Goal: Task Accomplishment & Management: Manage account settings

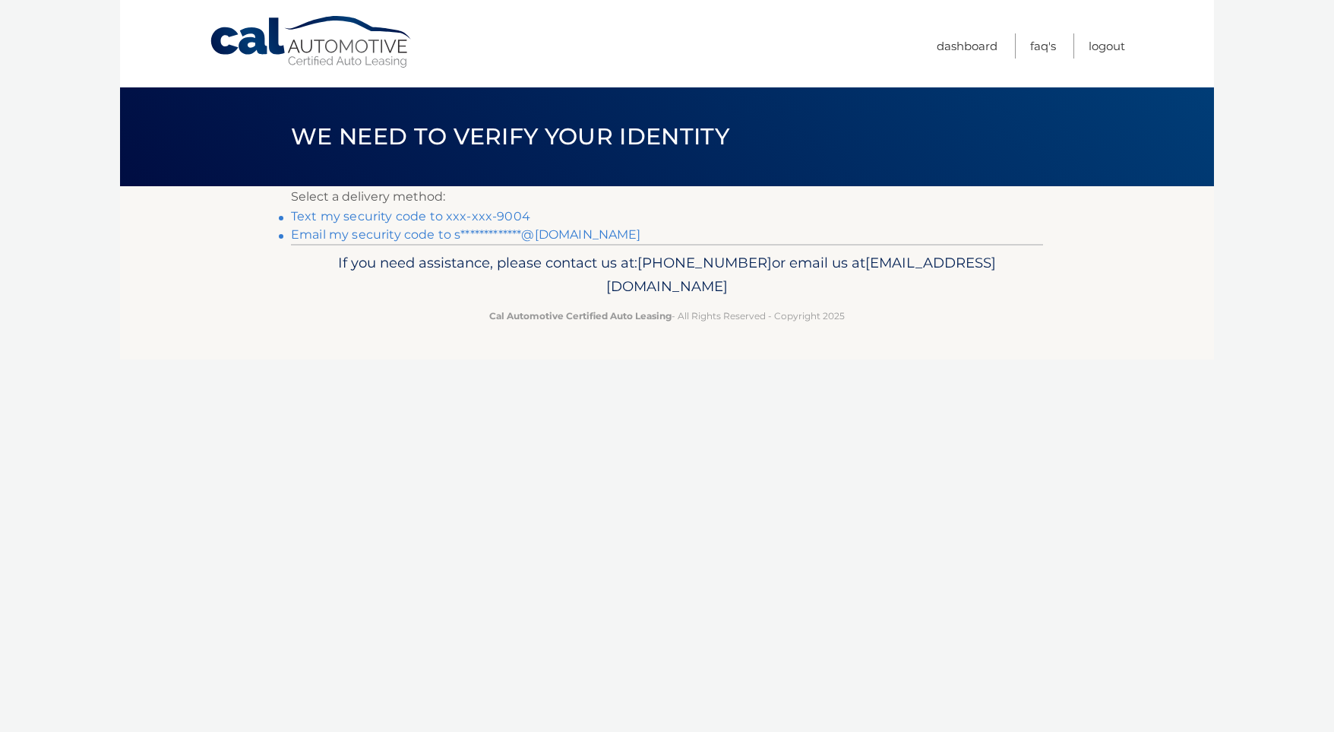
click at [406, 214] on link "Text my security code to xxx-xxx-9004" at bounding box center [410, 216] width 239 height 14
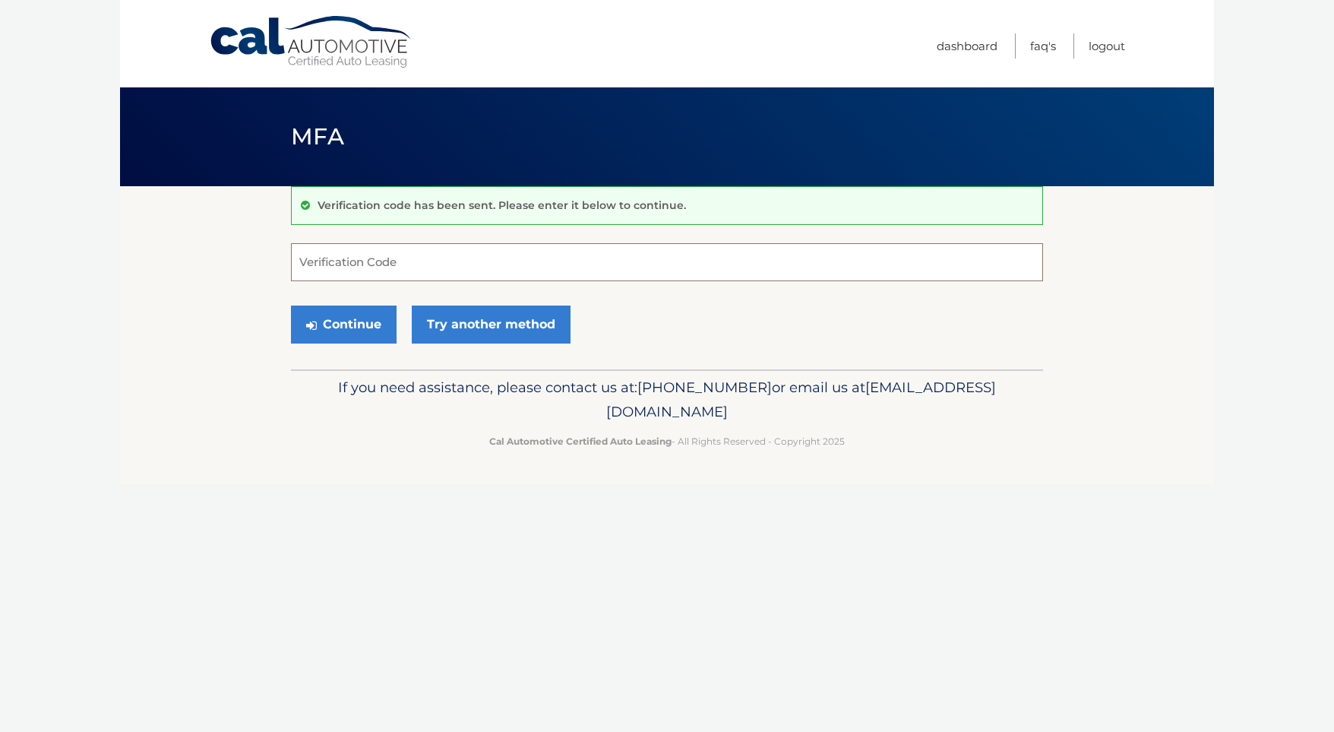
click at [380, 265] on input "Verification Code" at bounding box center [667, 262] width 752 height 38
type input "667052"
click at [376, 315] on button "Continue" at bounding box center [344, 324] width 106 height 38
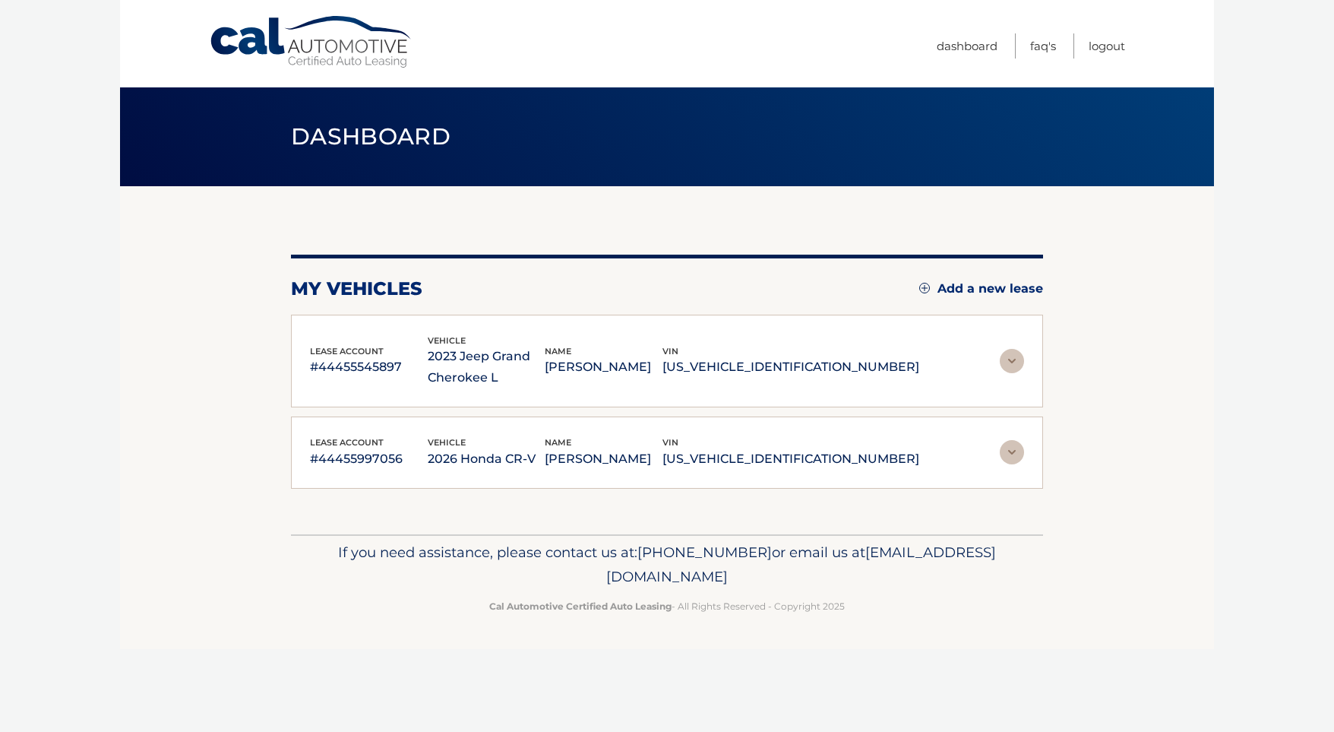
click at [1017, 363] on img at bounding box center [1012, 361] width 24 height 24
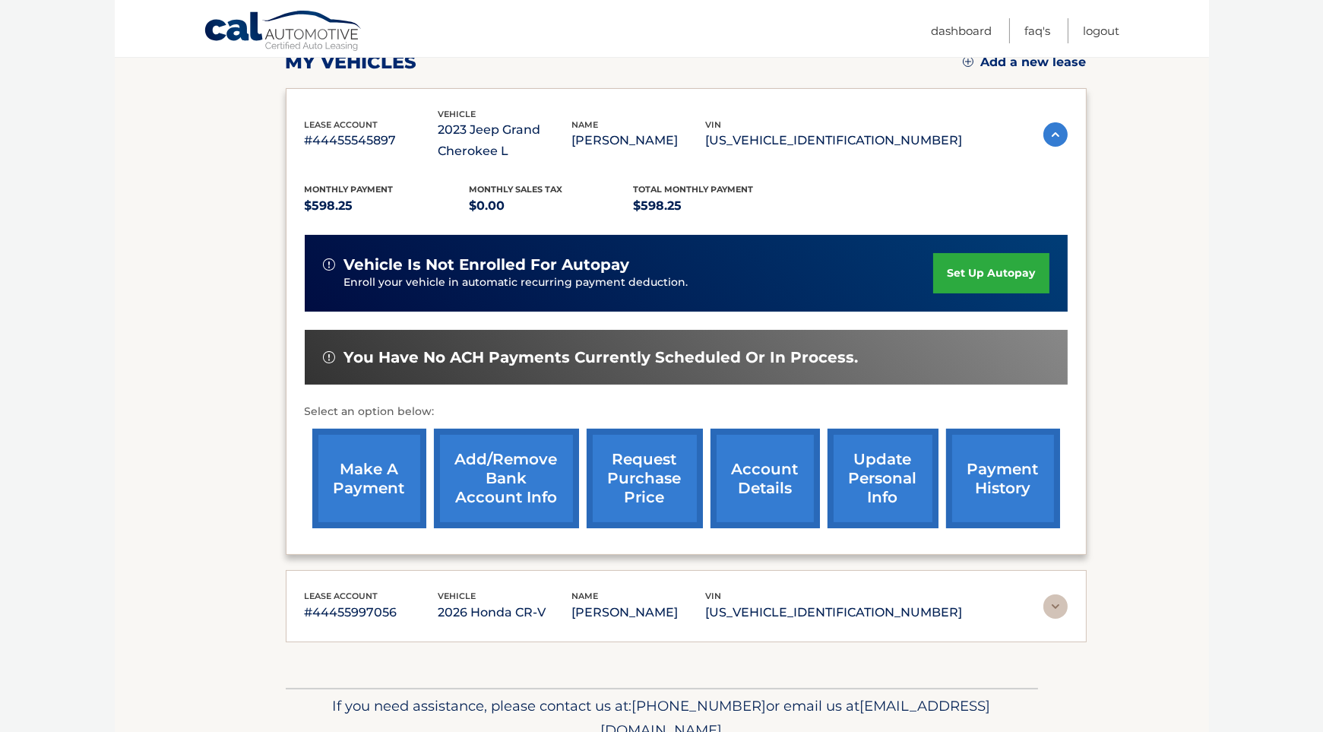
scroll to position [293, 0]
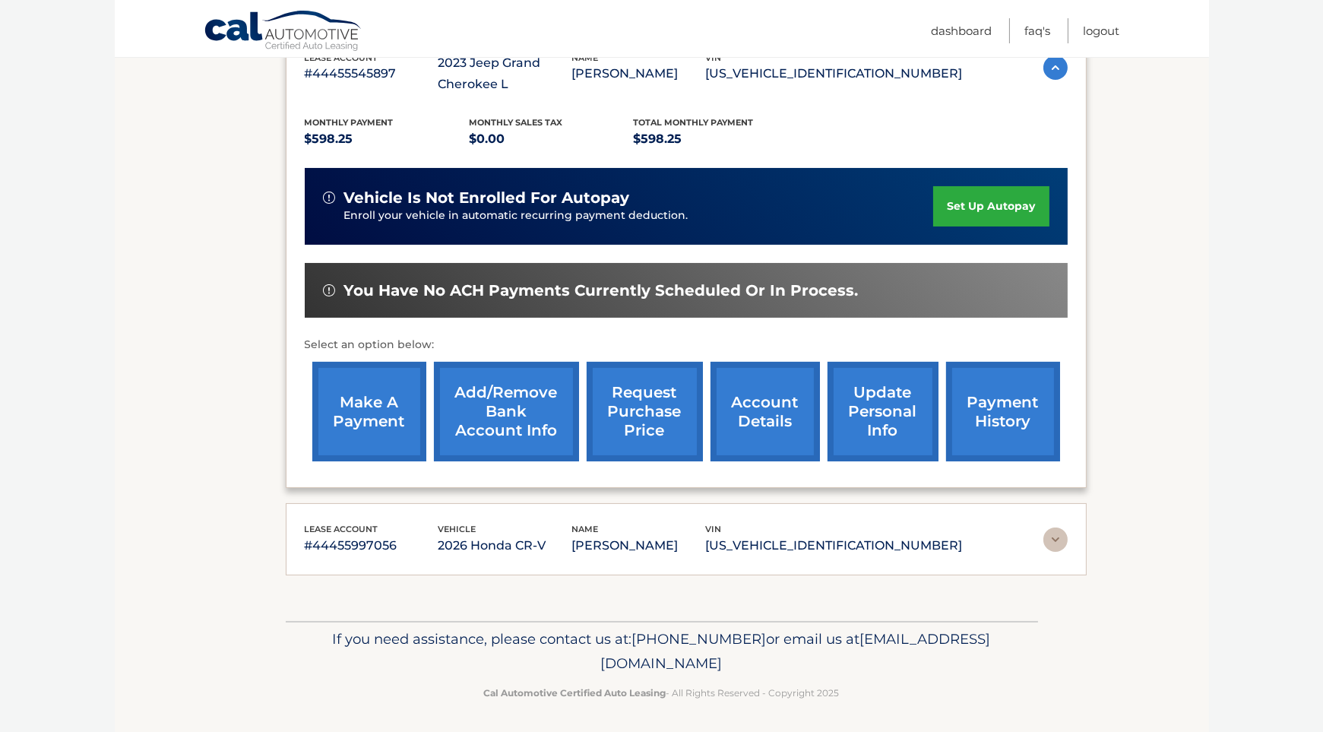
click at [1055, 543] on img at bounding box center [1055, 539] width 24 height 24
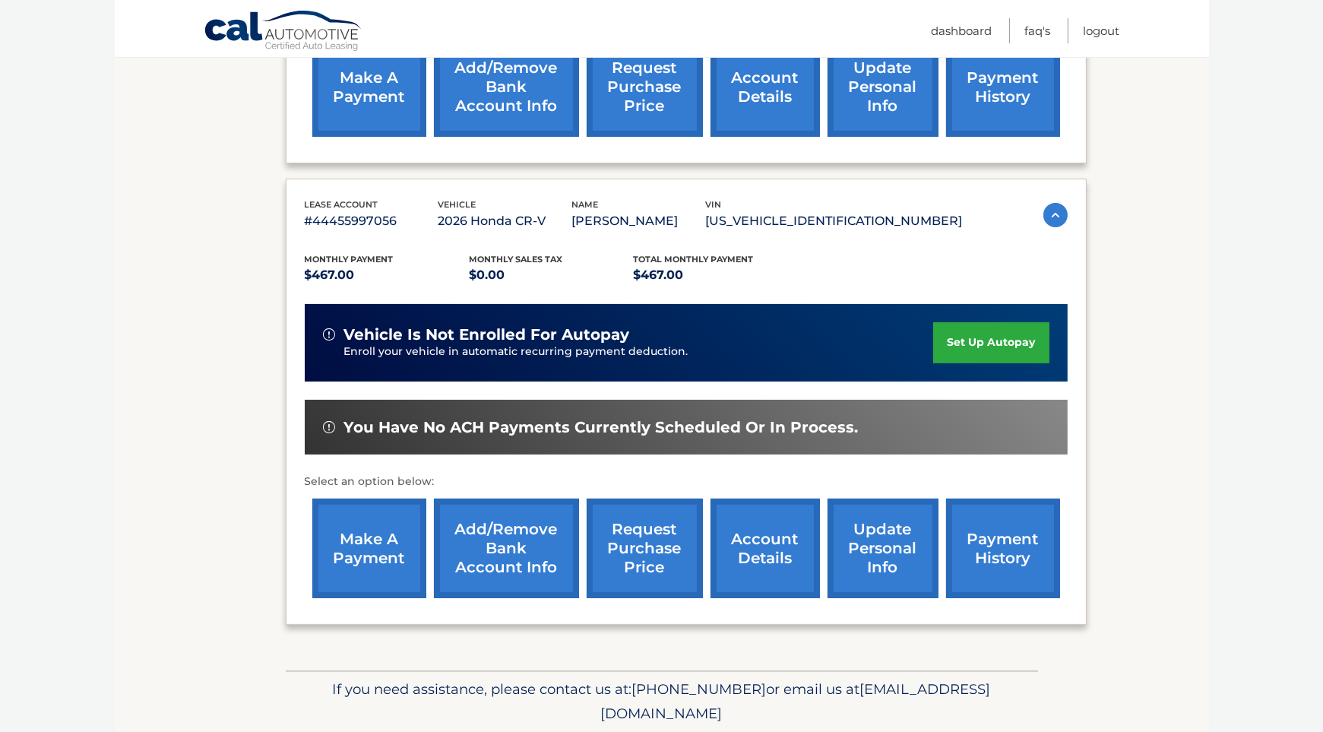
scroll to position [639, 0]
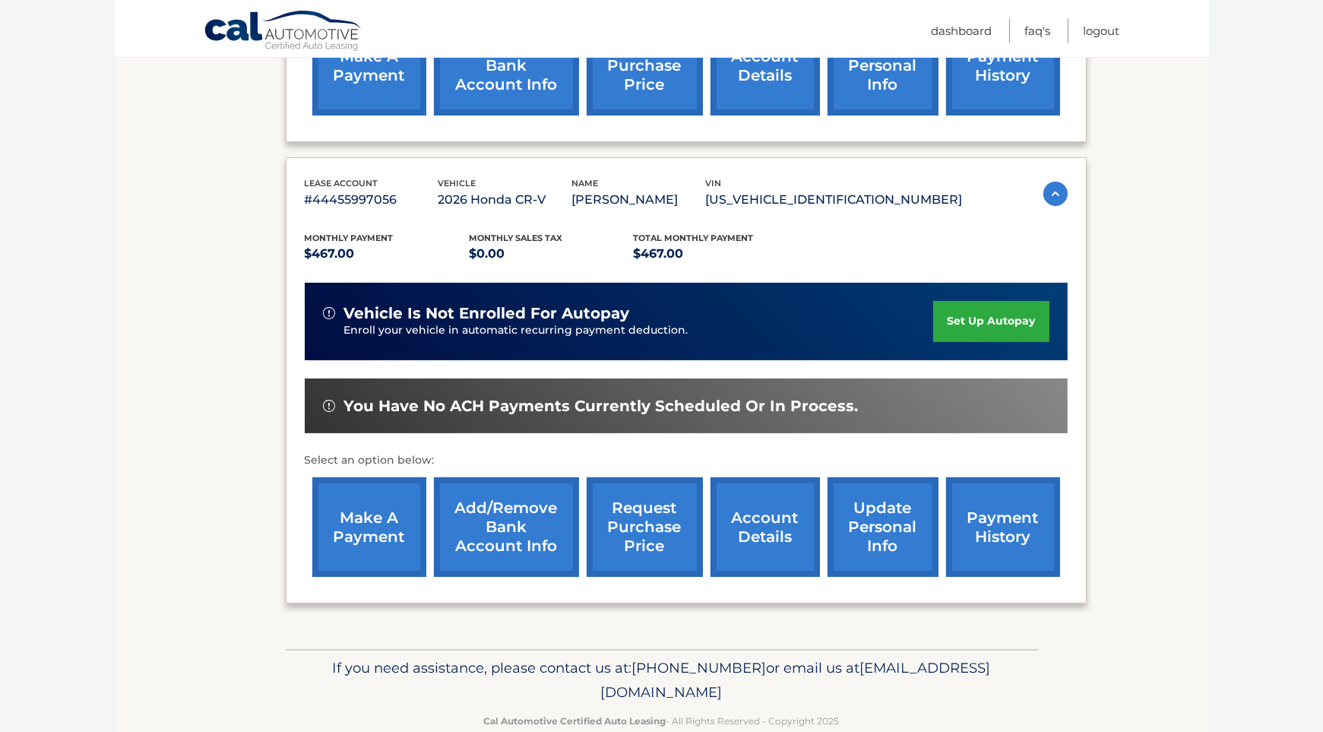
click at [386, 533] on link "make a payment" at bounding box center [369, 527] width 114 height 100
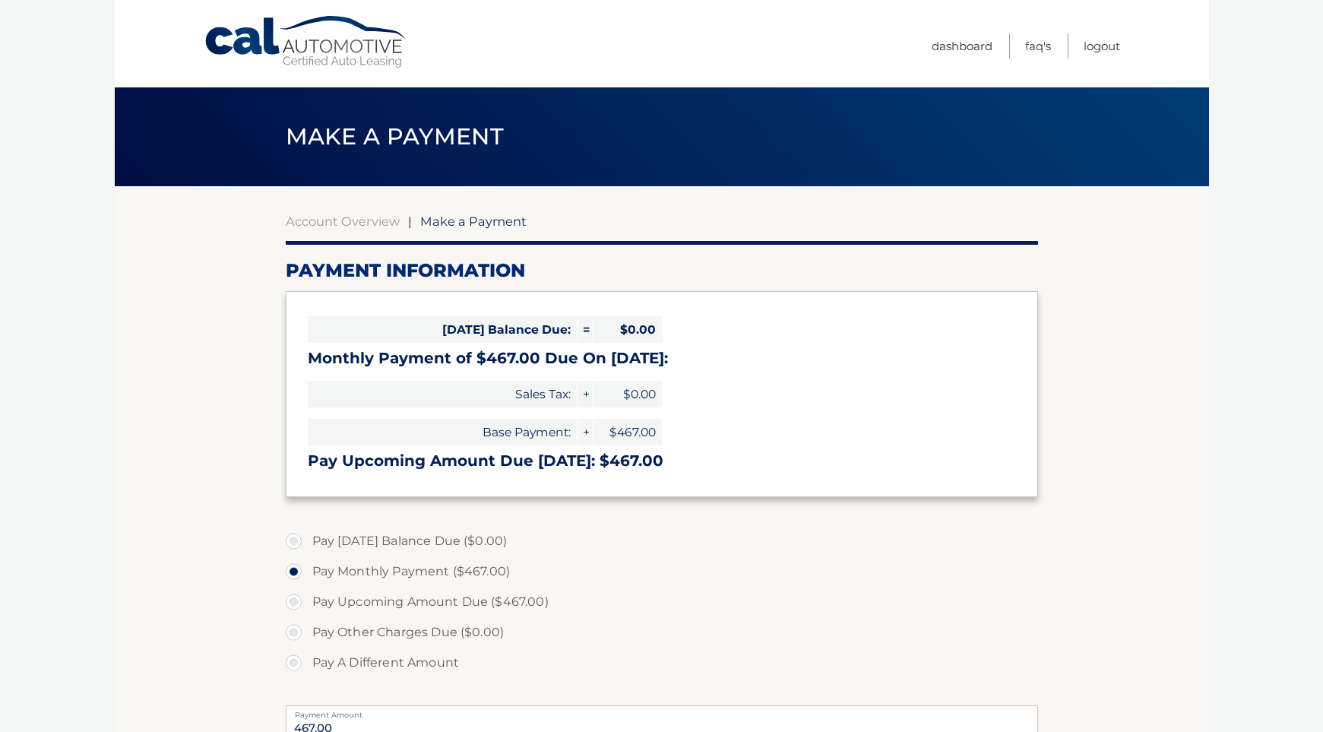
select select "ZjlhODI1NTctYTI3My00NTFmLTk1MTYtOTQzYmYzNDM2ZDU3"
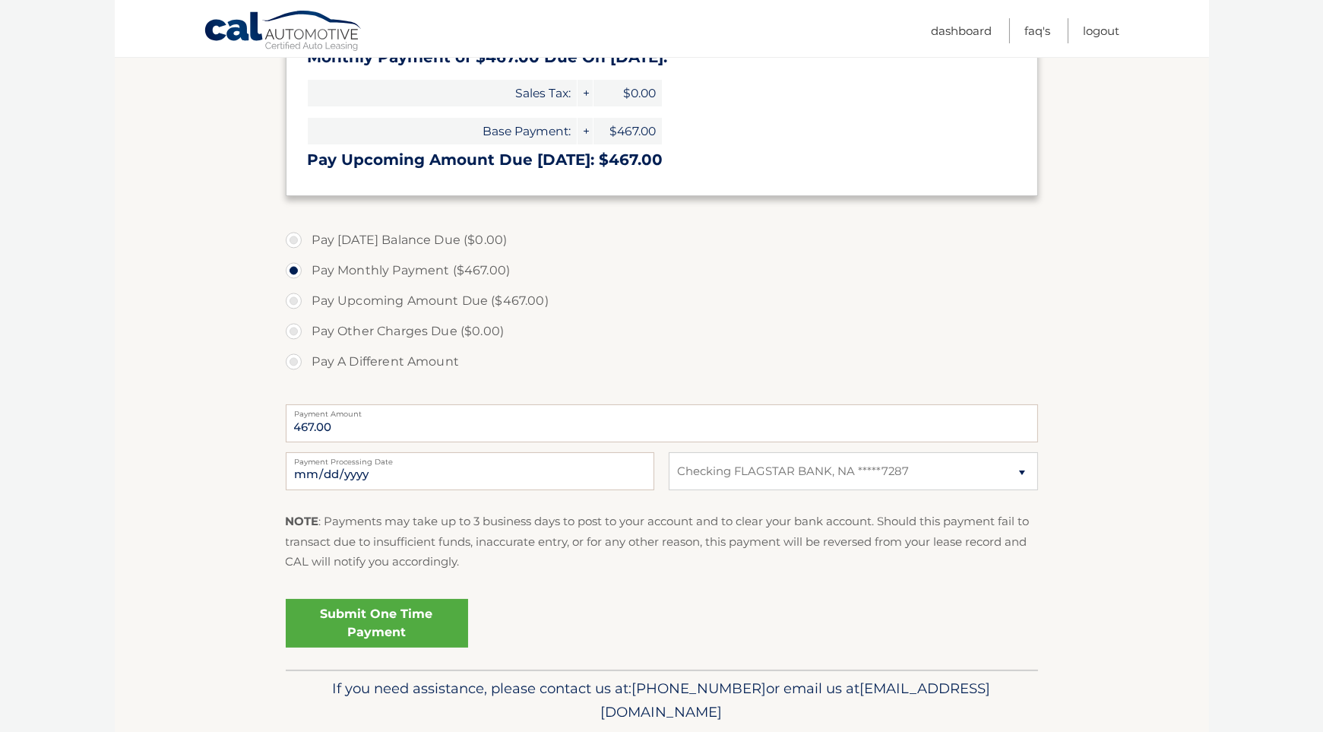
scroll to position [302, 0]
click at [777, 475] on select "Select Bank Account Checking FLAGSTAR BANK, NA *****7287" at bounding box center [853, 470] width 369 height 38
select select
click at [669, 451] on select "Select Bank Account Checking FLAGSTAR BANK, NA *****7287" at bounding box center [853, 470] width 369 height 38
click at [1009, 473] on select "Select Bank Account Checking FLAGSTAR BANK, NA *****7287" at bounding box center [853, 470] width 369 height 38
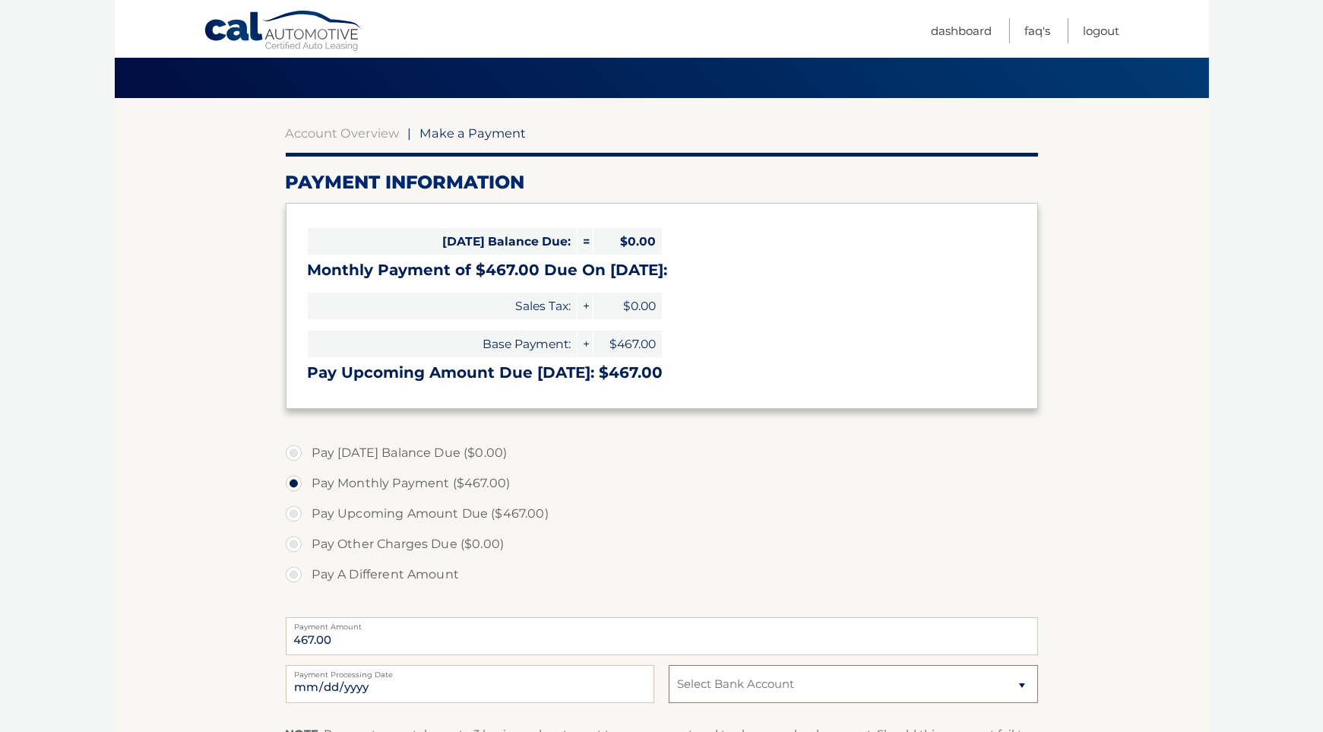
scroll to position [43, 0]
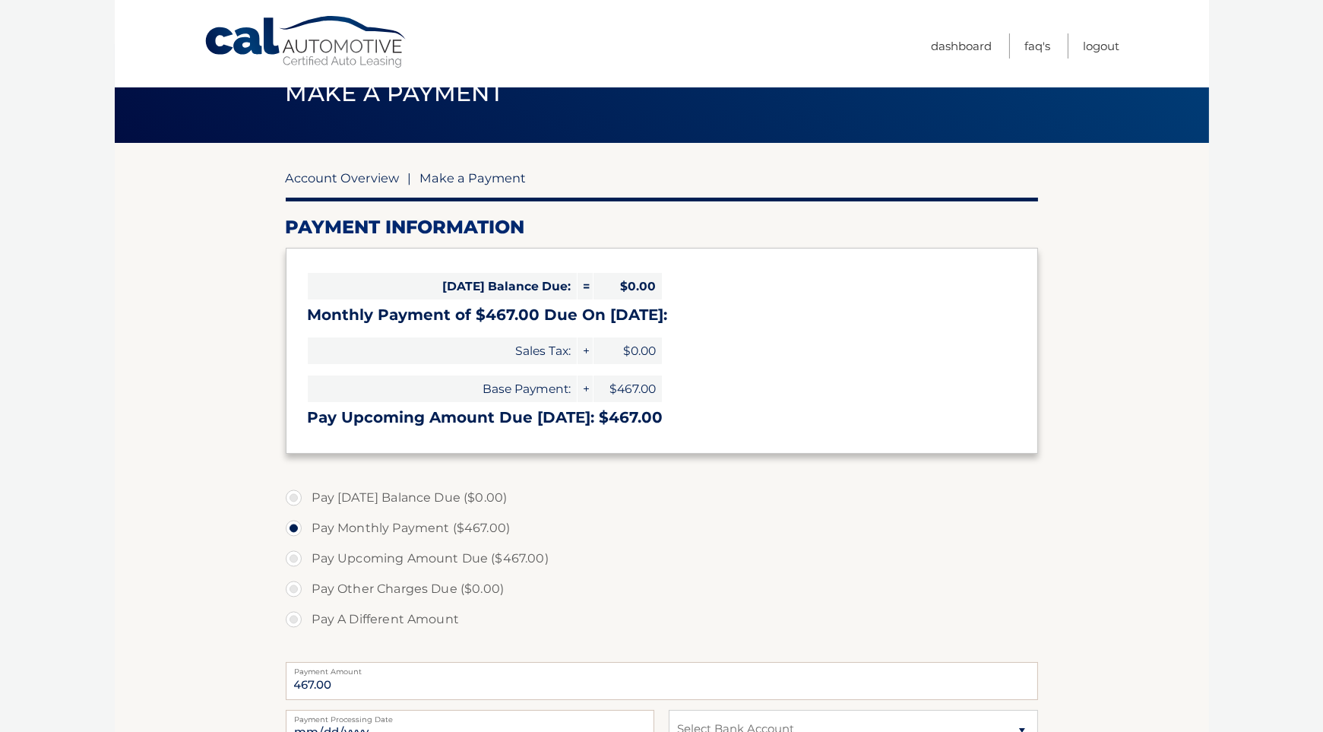
click at [359, 178] on link "Account Overview" at bounding box center [343, 177] width 114 height 15
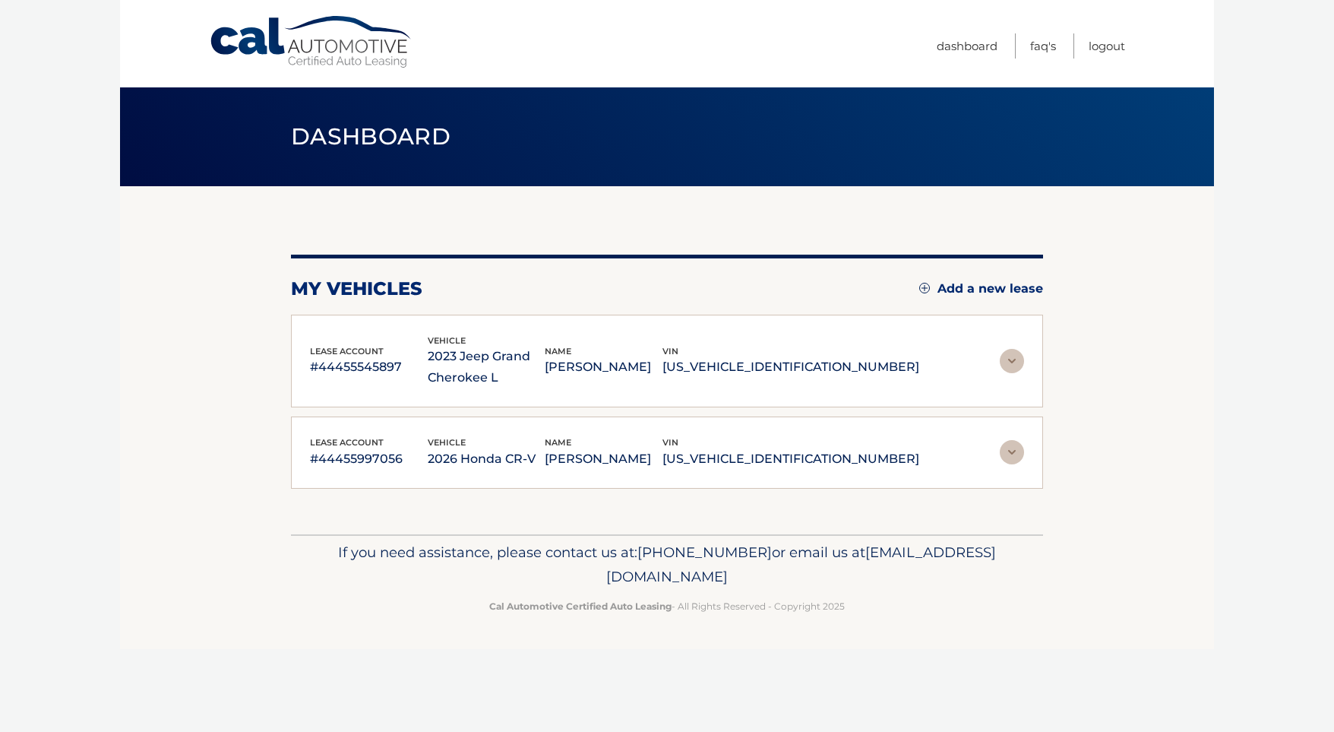
click at [1015, 452] on img at bounding box center [1012, 452] width 24 height 24
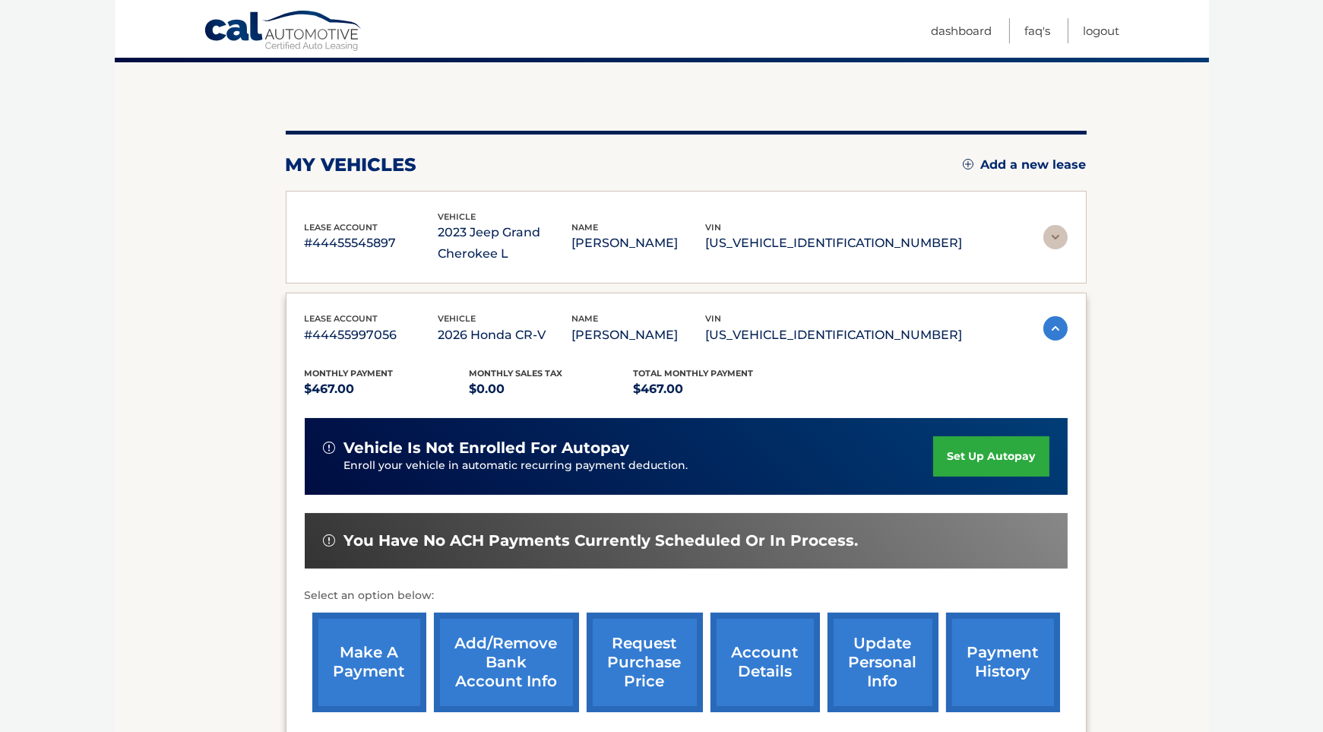
scroll to position [287, 0]
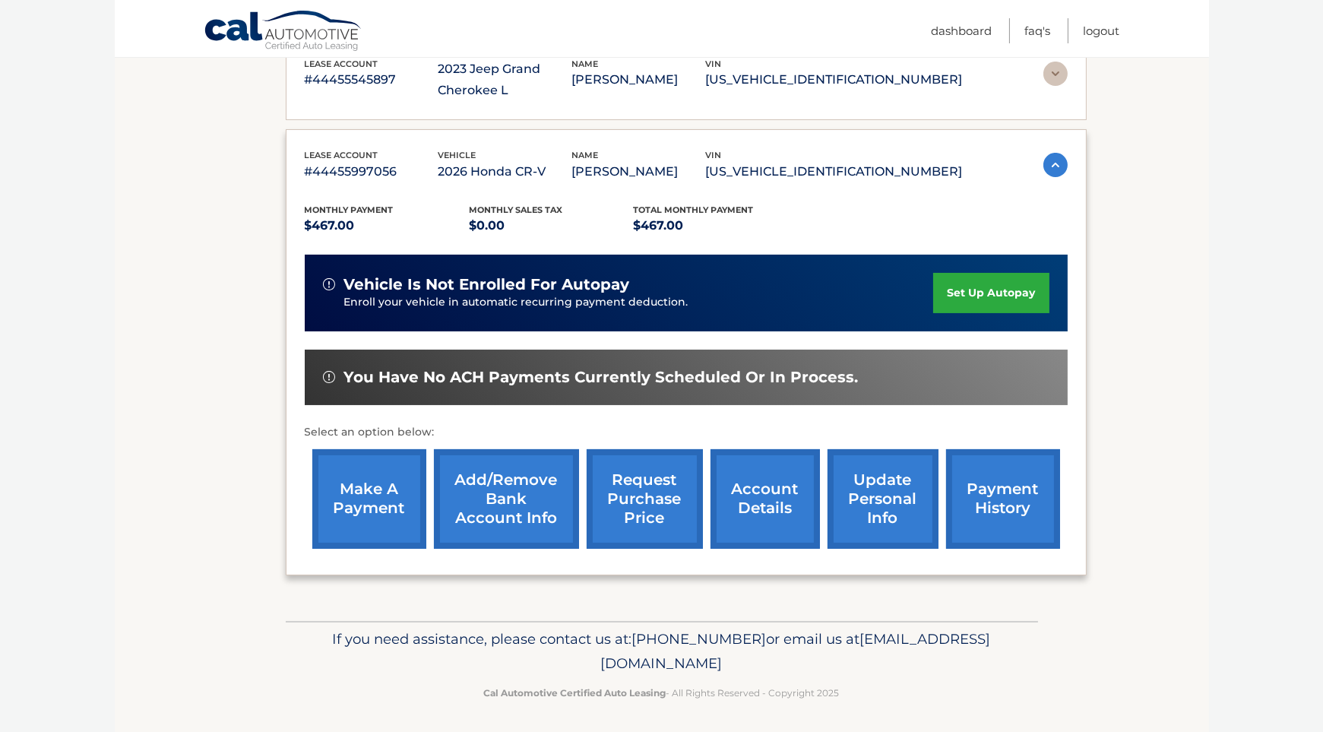
click at [497, 506] on link "Add/Remove bank account info" at bounding box center [506, 499] width 145 height 100
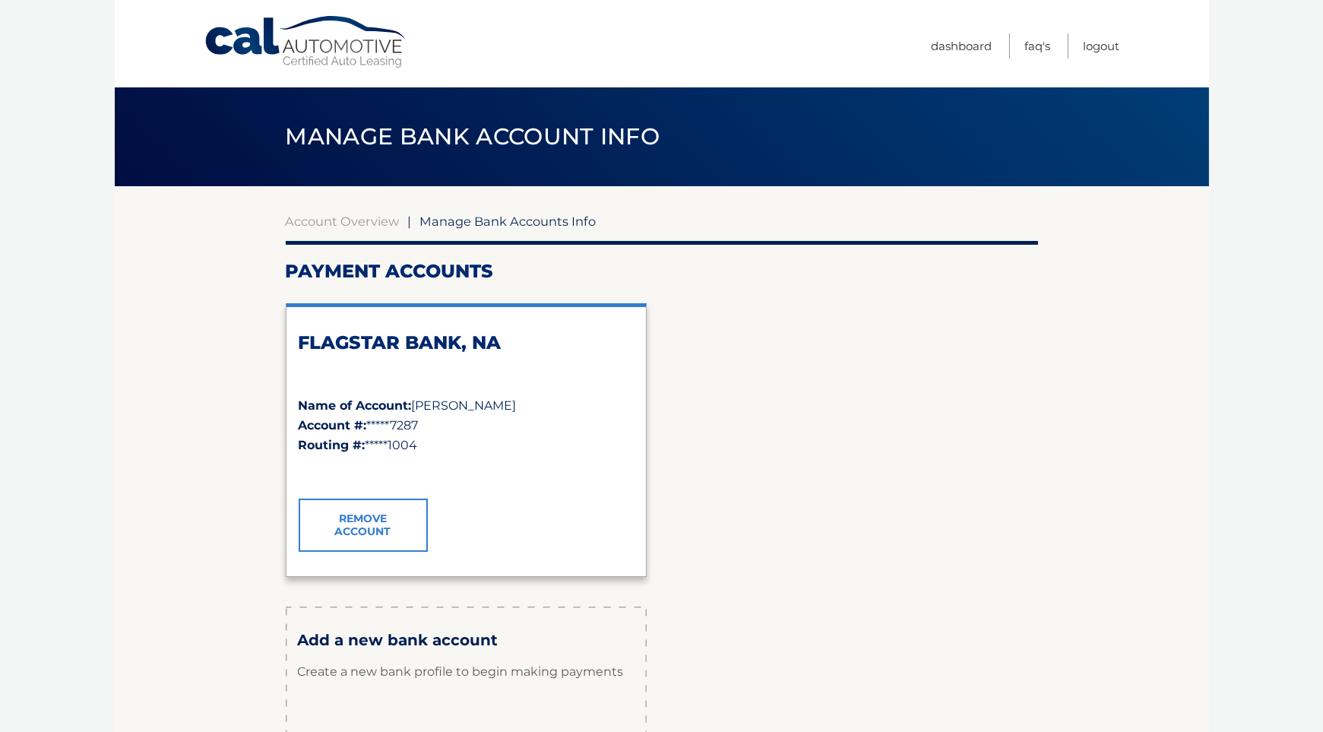
click at [374, 648] on h3 "Add a new bank account" at bounding box center [466, 640] width 337 height 19
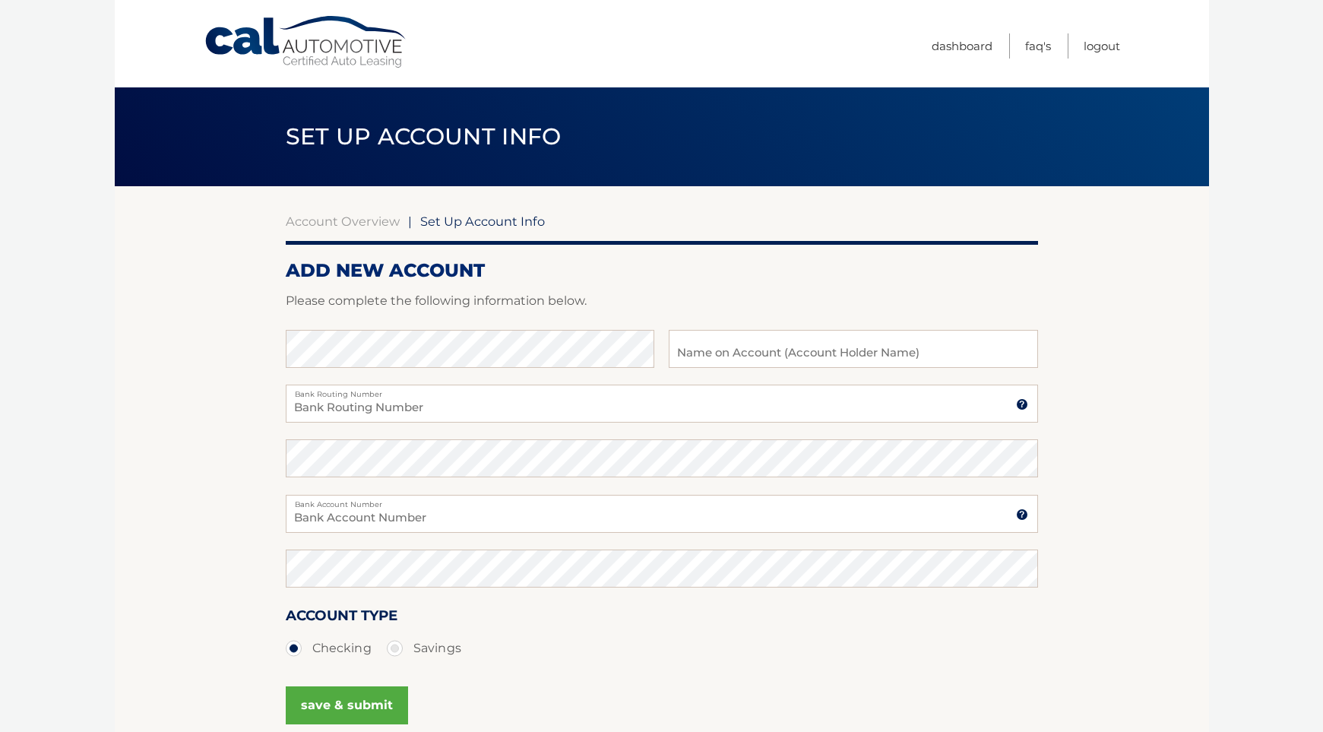
click at [374, 680] on div "save & submit" at bounding box center [347, 706] width 122 height 52
type input "[PERSON_NAME]"
click at [337, 417] on input "Bank Routing Number" at bounding box center [662, 404] width 752 height 38
type input "02100002"
click at [322, 497] on input "Bank Account Number" at bounding box center [662, 514] width 752 height 38
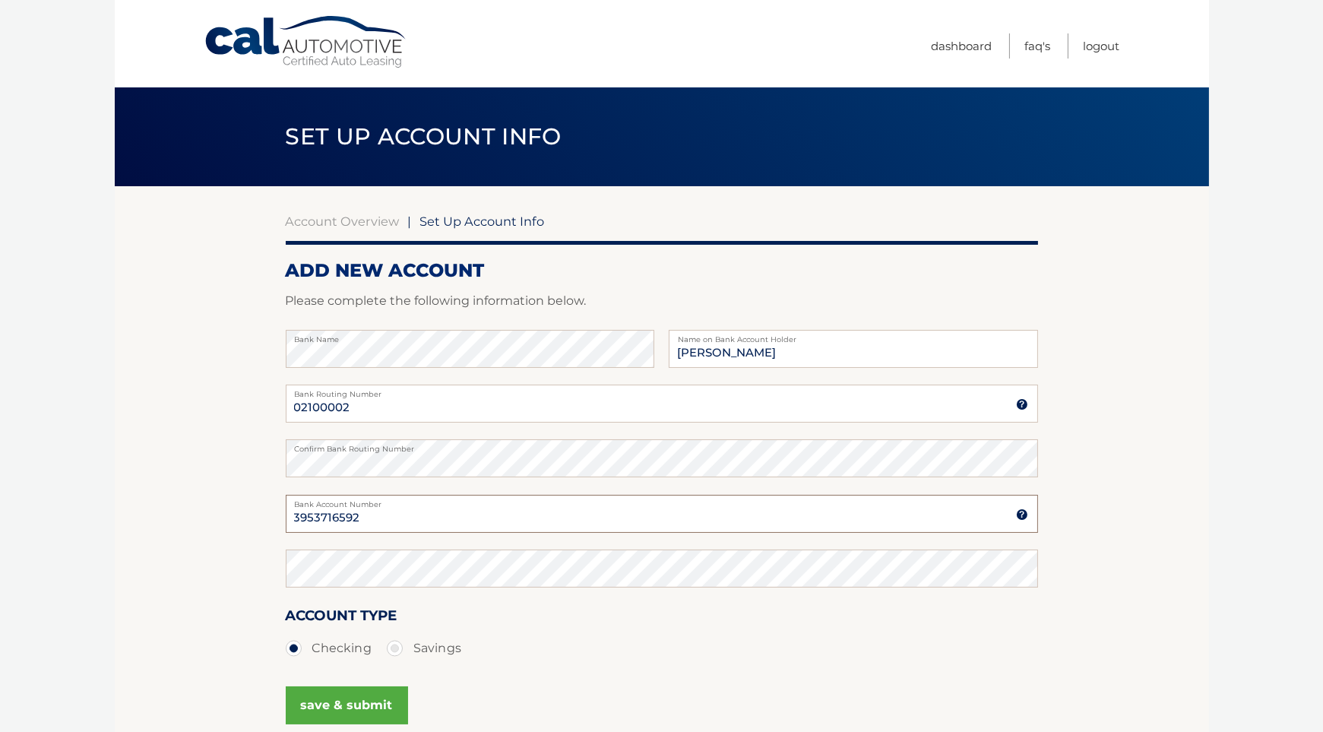
type input "3953716592"
click at [374, 708] on button "save & submit" at bounding box center [347, 705] width 122 height 38
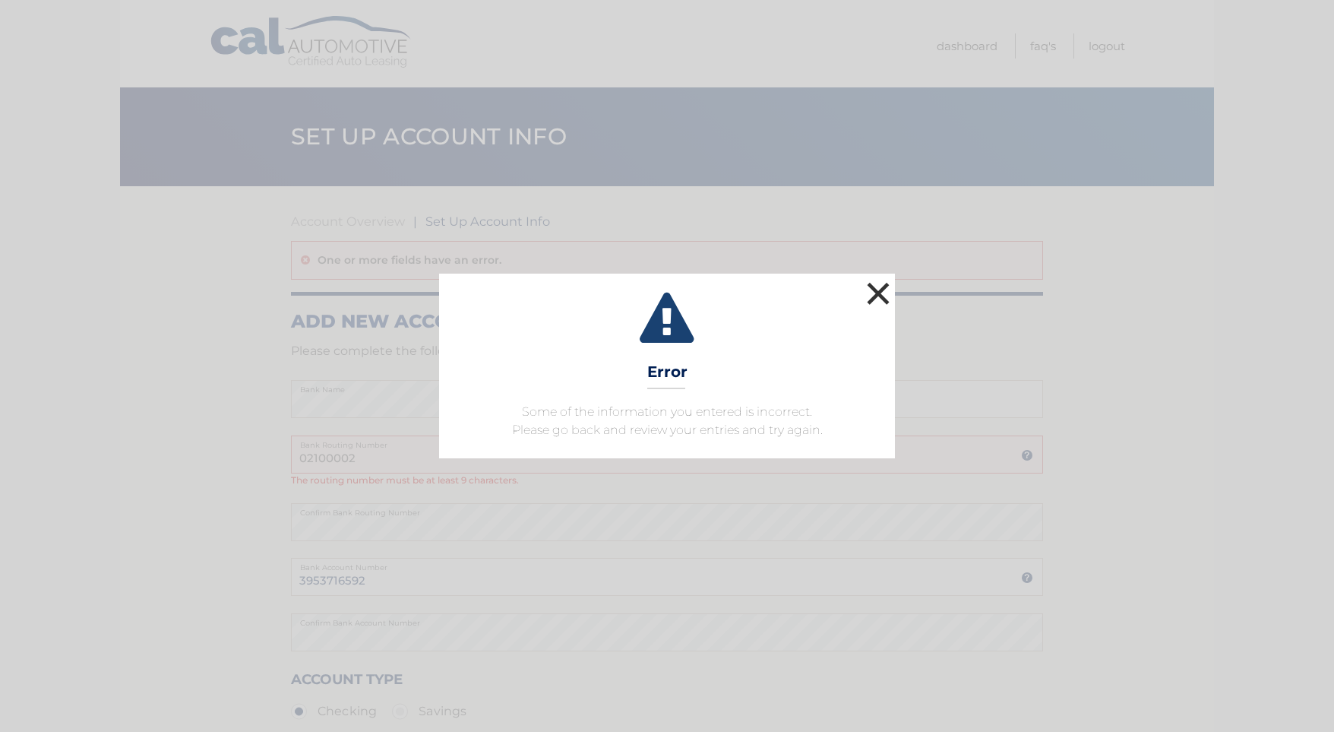
click at [882, 300] on button "×" at bounding box center [878, 293] width 30 height 30
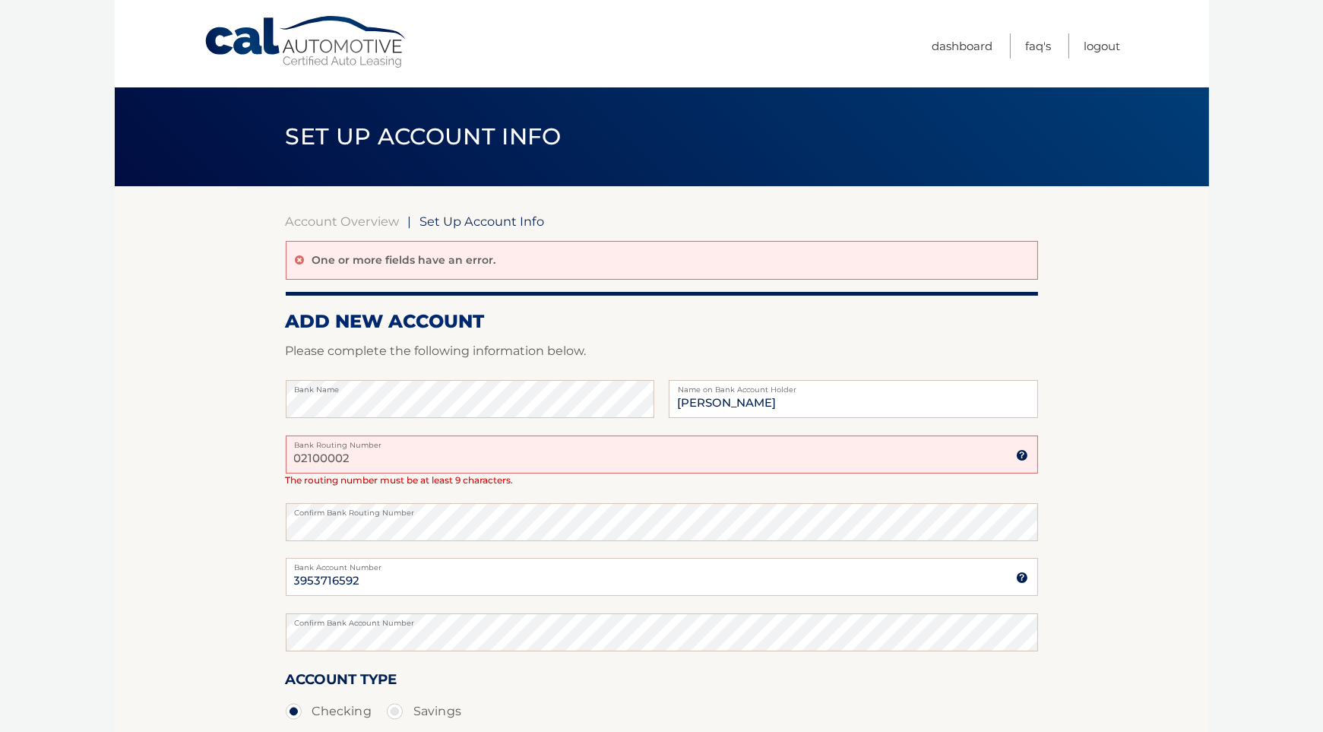
click at [377, 461] on input "02100002" at bounding box center [662, 454] width 752 height 38
type input "021000021"
click at [1222, 505] on body "Cal Automotive Menu Dashboard FAQ's Logout |" at bounding box center [661, 366] width 1323 height 732
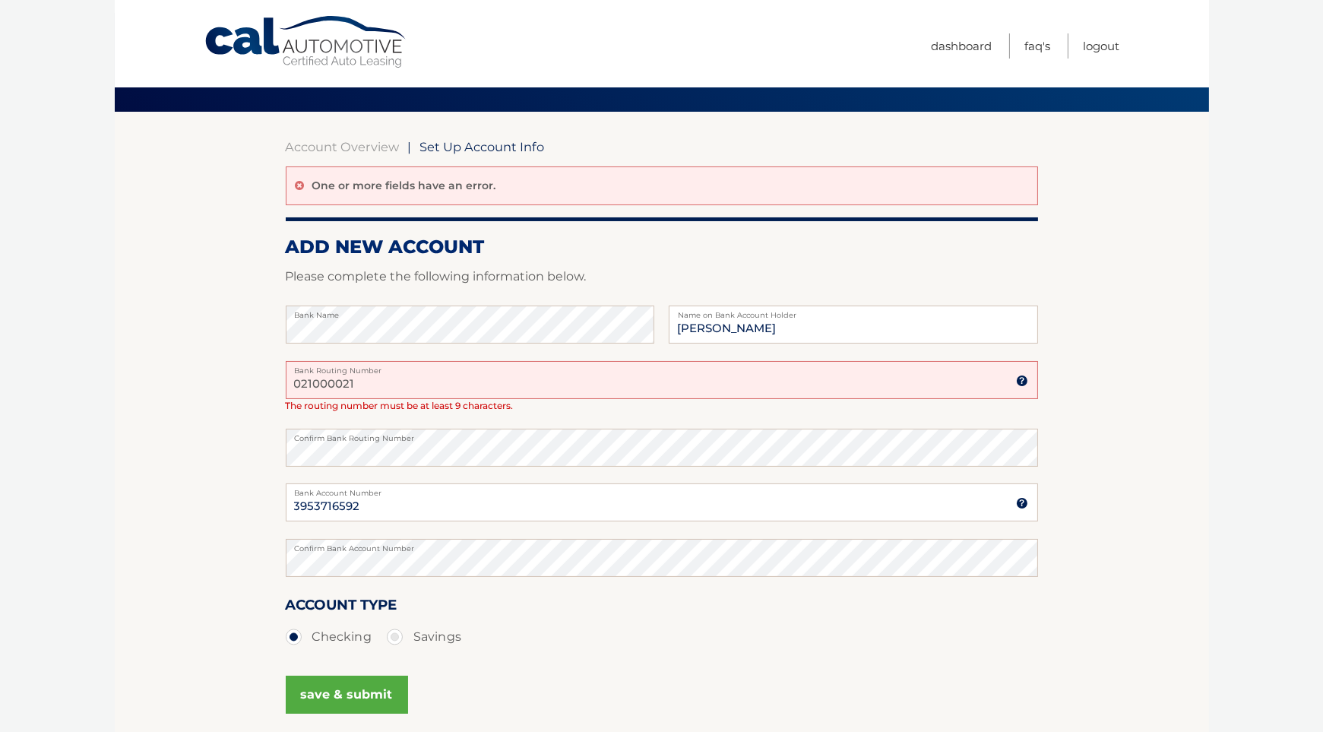
scroll to position [76, 0]
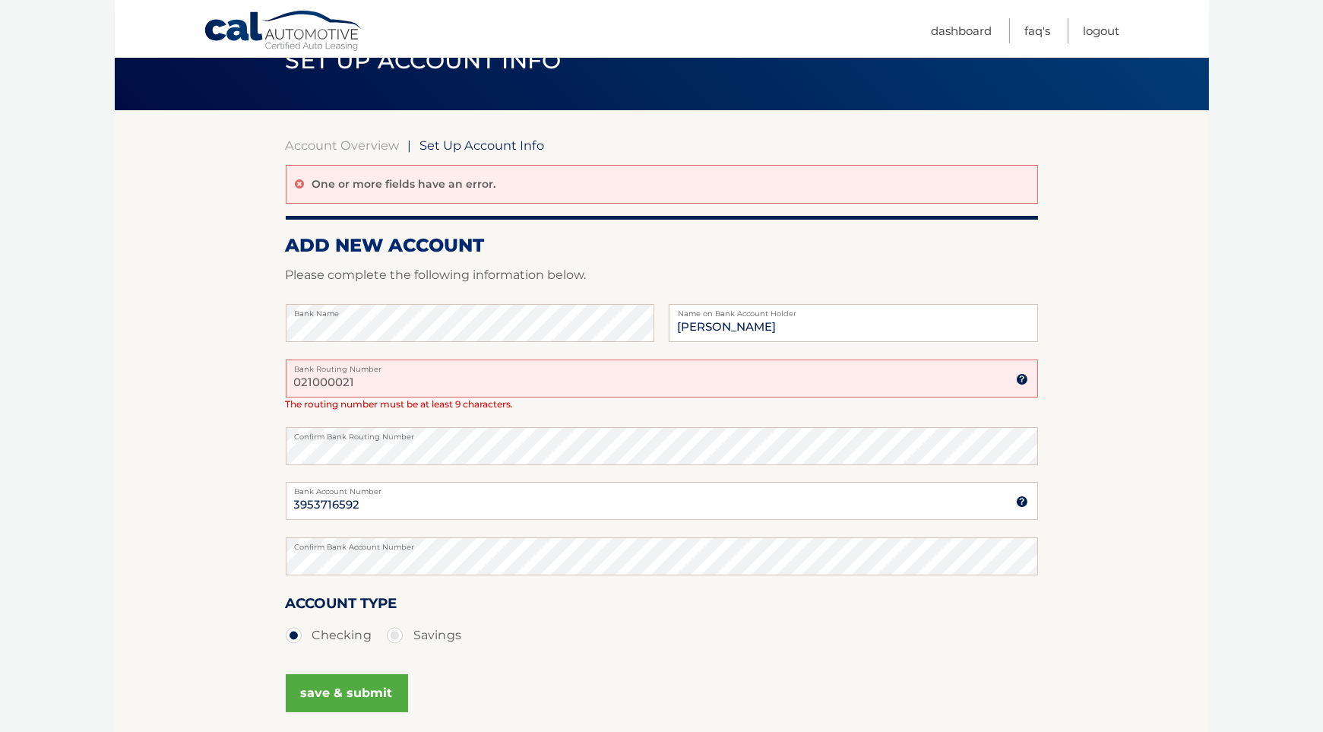
click at [325, 685] on button "save & submit" at bounding box center [347, 693] width 122 height 38
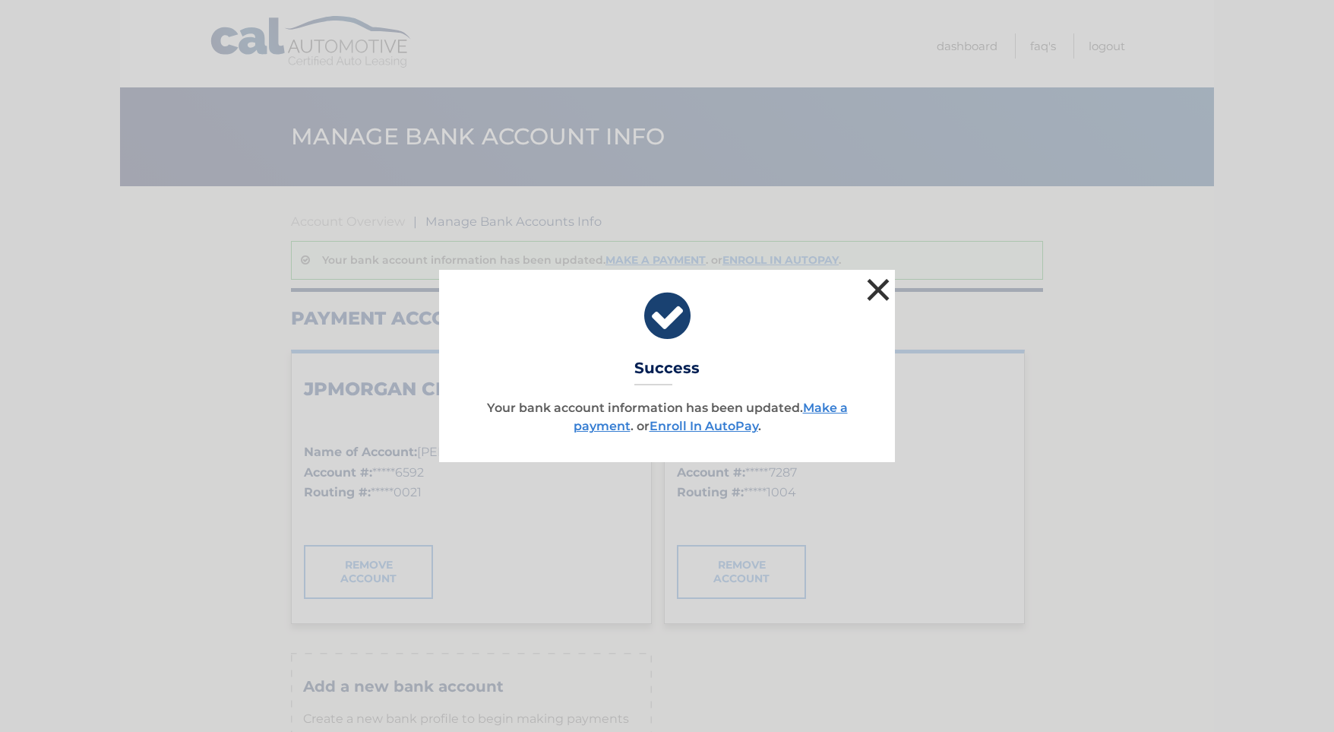
click at [873, 286] on button "×" at bounding box center [878, 289] width 30 height 30
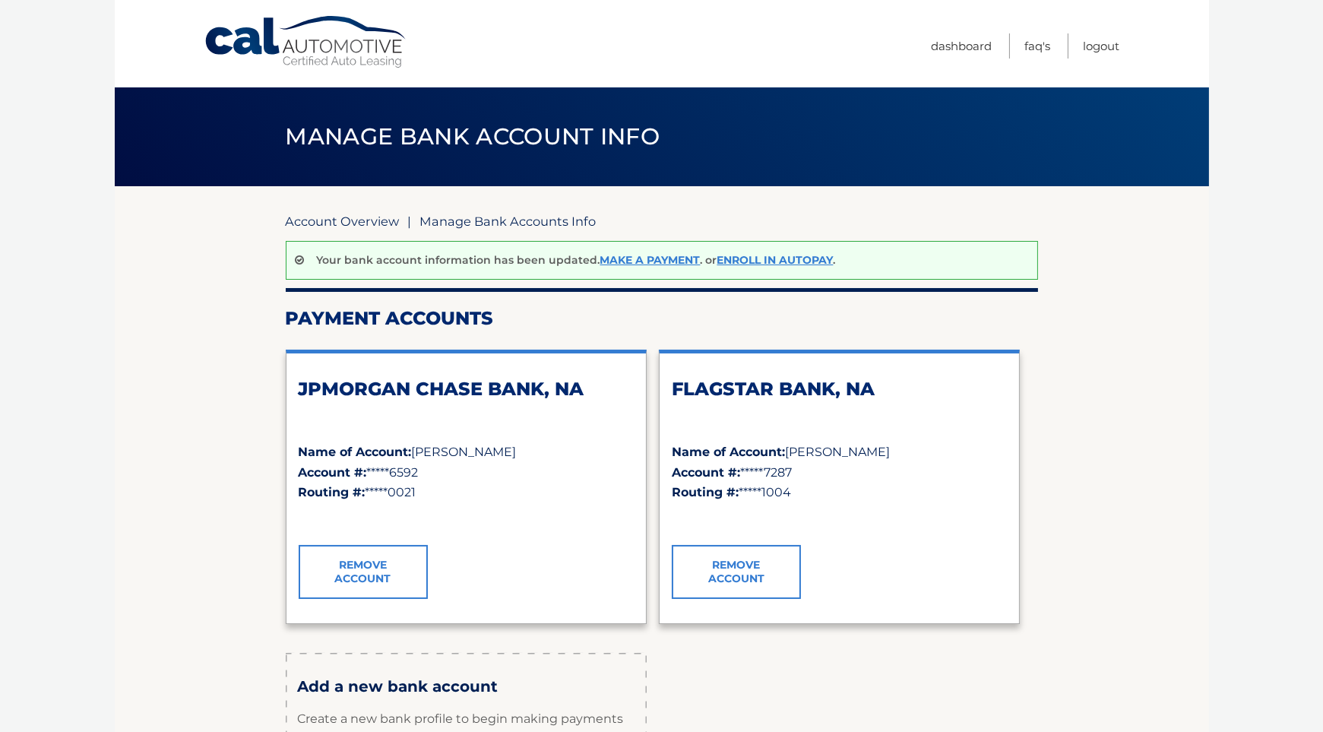
click at [325, 221] on link "Account Overview" at bounding box center [343, 221] width 114 height 15
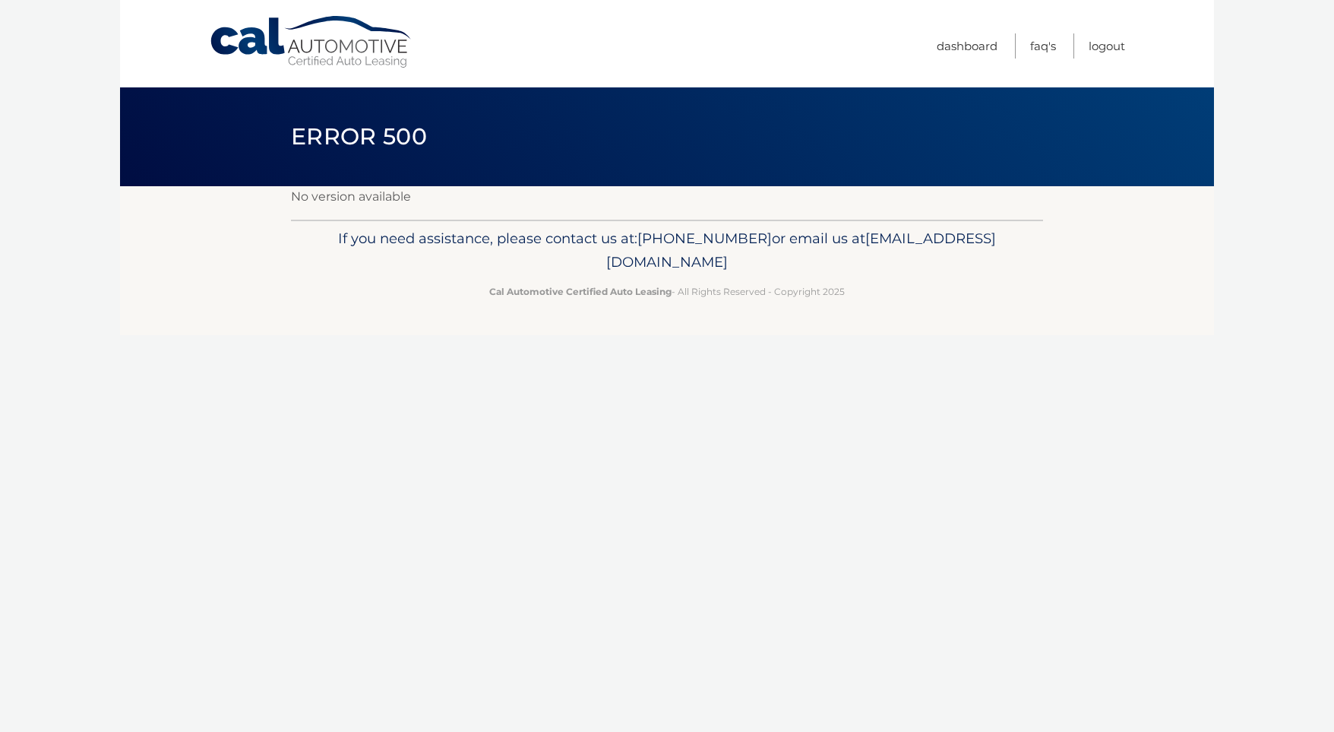
click at [280, 43] on link "Cal Automotive" at bounding box center [311, 42] width 205 height 54
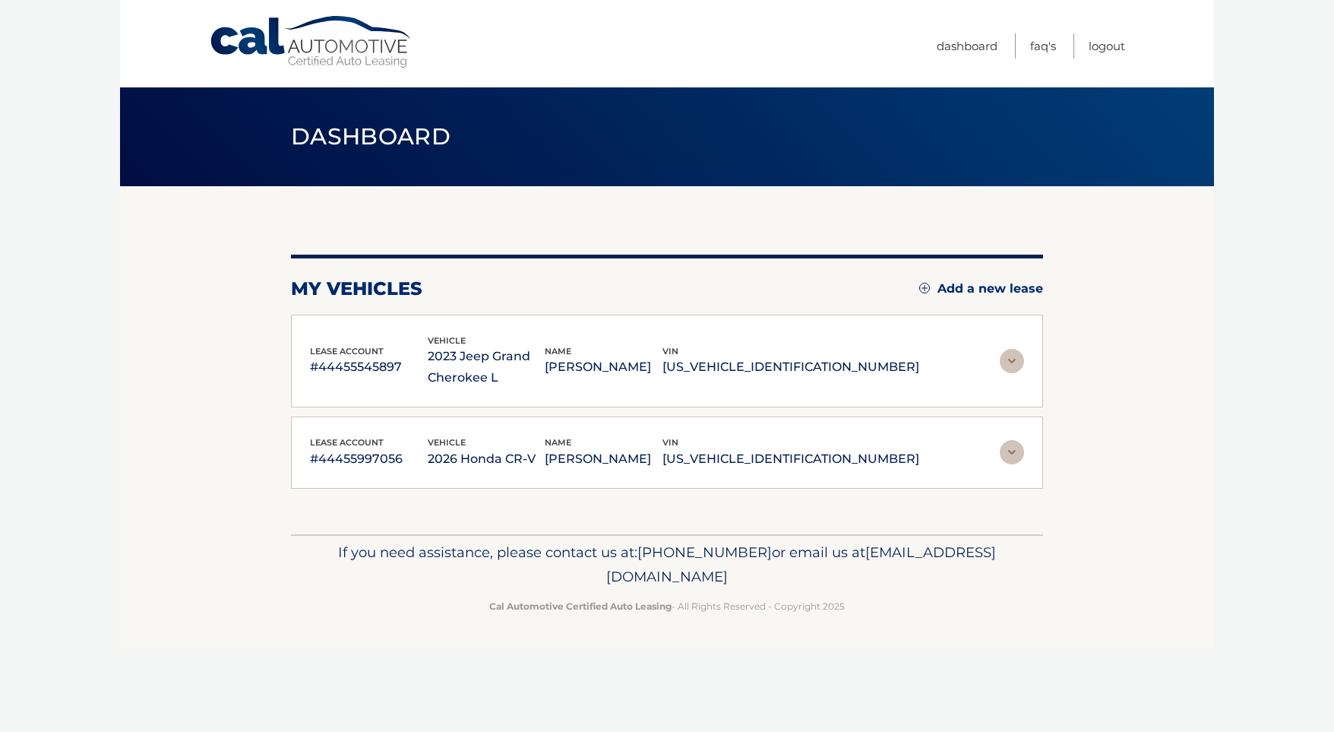
click at [1012, 454] on img at bounding box center [1012, 452] width 24 height 24
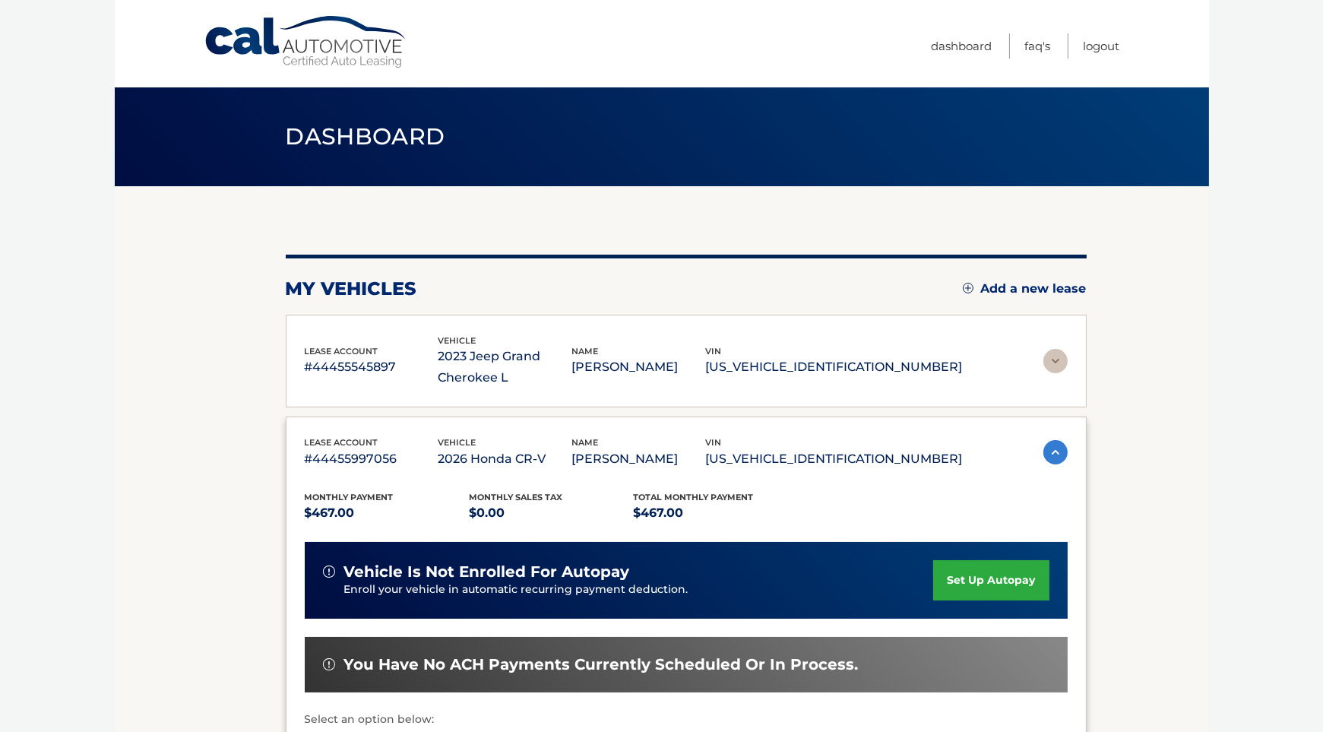
click at [1046, 360] on img at bounding box center [1055, 361] width 24 height 24
